Goal: Download file/media

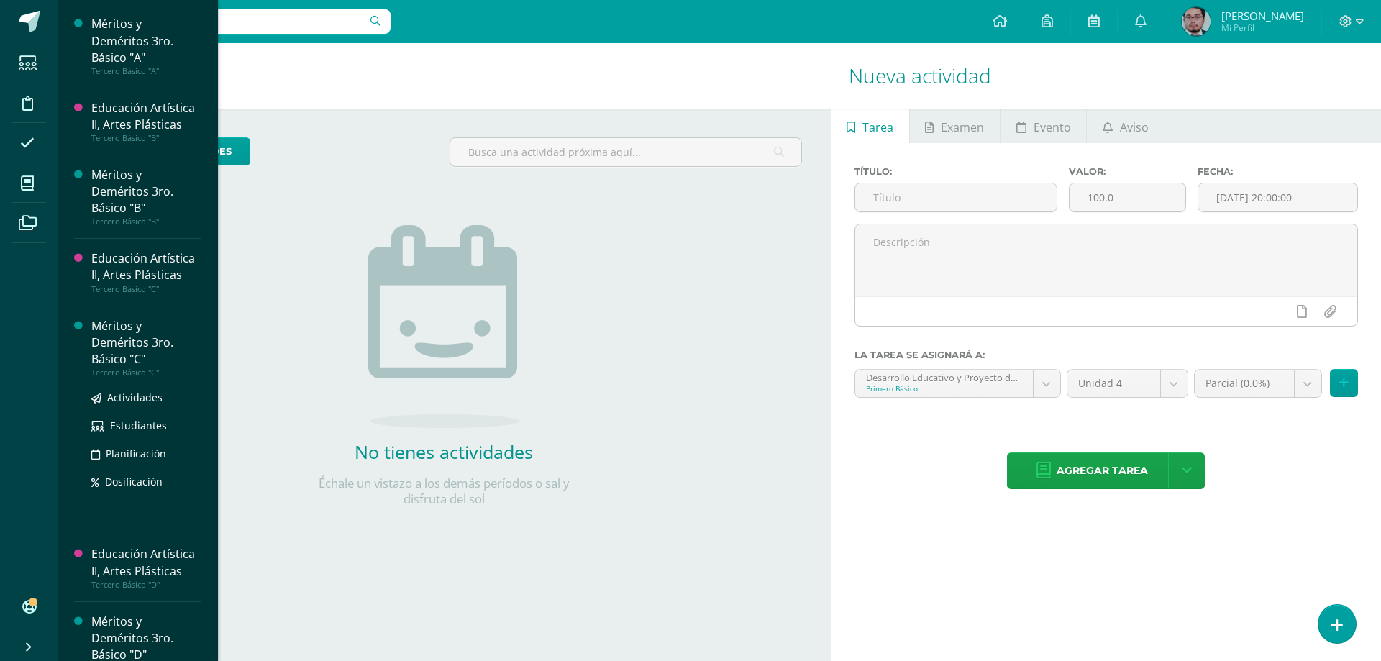
scroll to position [1527, 0]
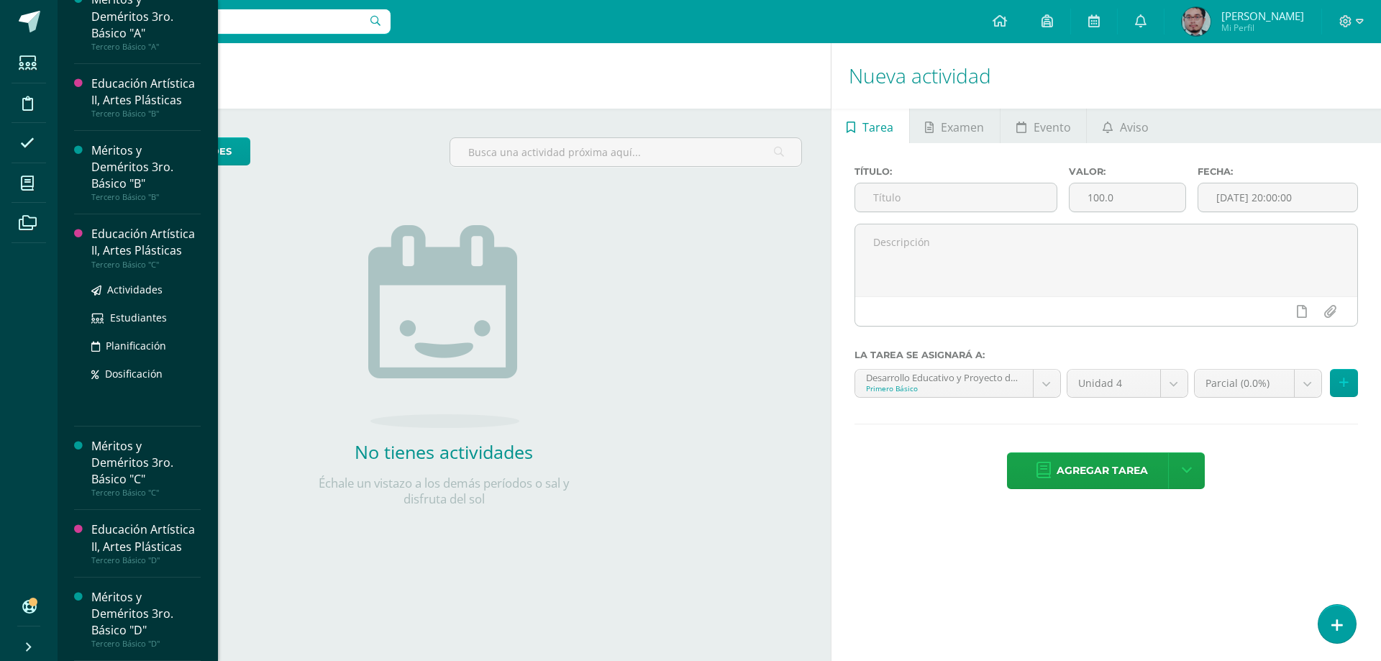
click at [122, 248] on div "Educación Artística II, Artes Plásticas" at bounding box center [145, 242] width 109 height 33
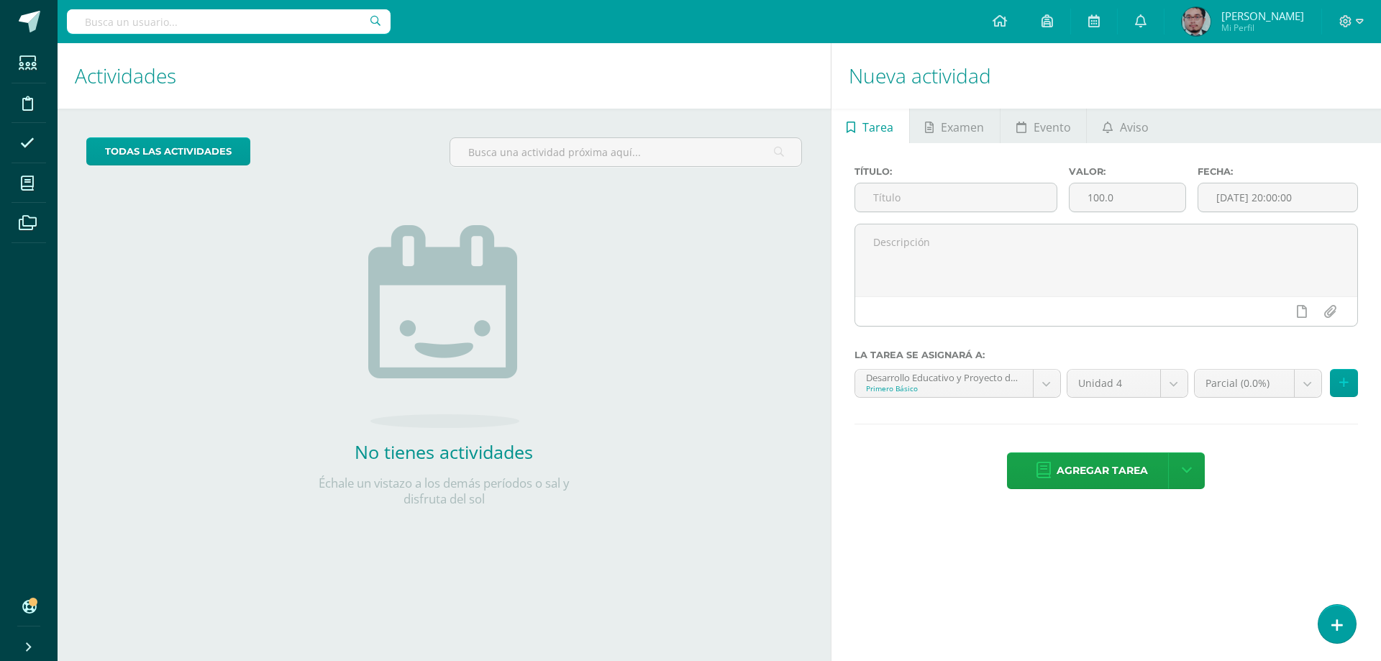
scroll to position [1382, 0]
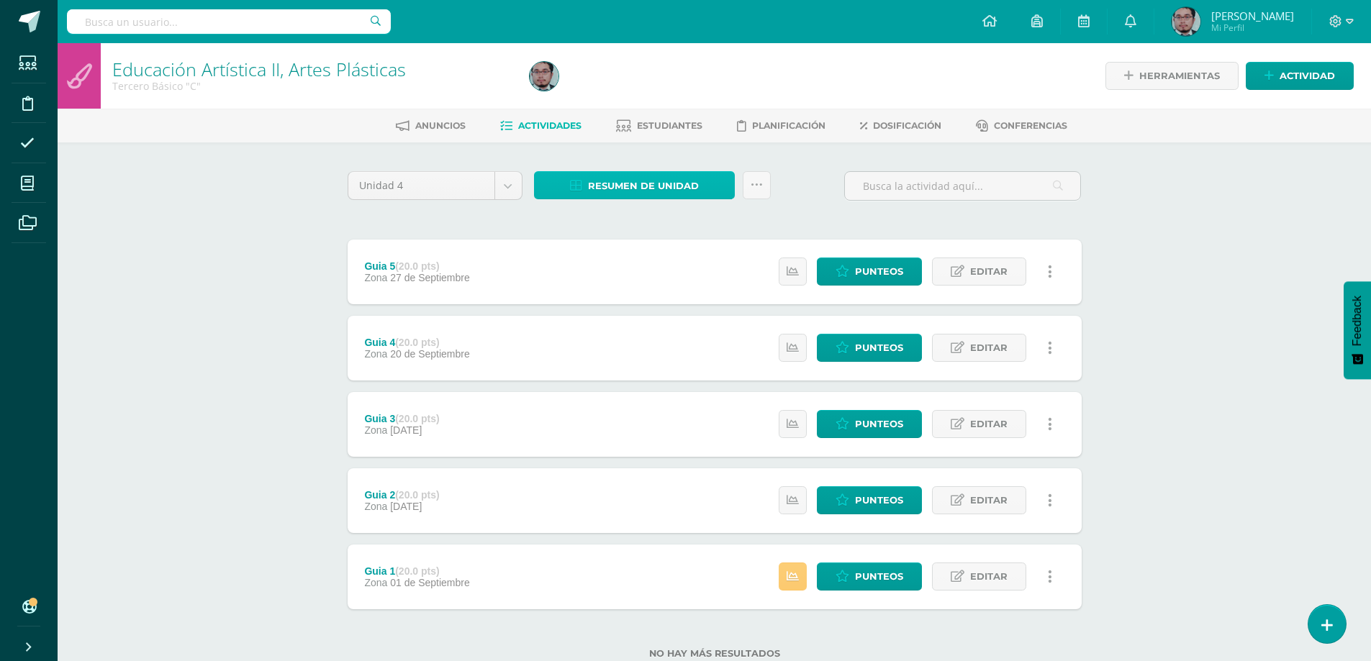
click at [618, 177] on span "Resumen de unidad" at bounding box center [643, 186] width 111 height 27
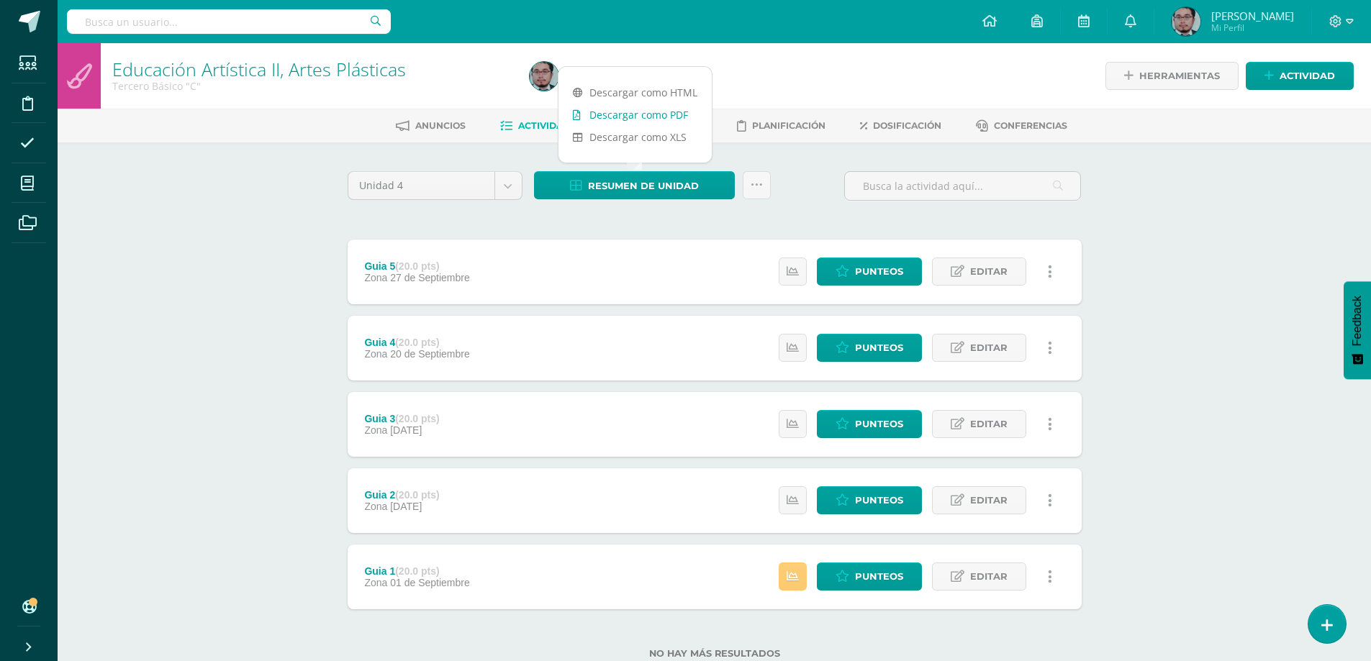
click at [625, 114] on link "Descargar como PDF" at bounding box center [634, 115] width 153 height 22
click at [635, 116] on link "Descargar como PDF" at bounding box center [634, 115] width 153 height 22
click at [651, 94] on link "Descargar como HTML" at bounding box center [634, 92] width 153 height 22
click at [630, 108] on link "Descargar como PDF" at bounding box center [634, 115] width 153 height 22
click at [676, 223] on div "Unidad 4 Unidad 1 Unidad 2 Unidad 3 Unidad 4 Resumen de unidad Subir actividade…" at bounding box center [714, 423] width 745 height 505
